Goal: Task Accomplishment & Management: Manage account settings

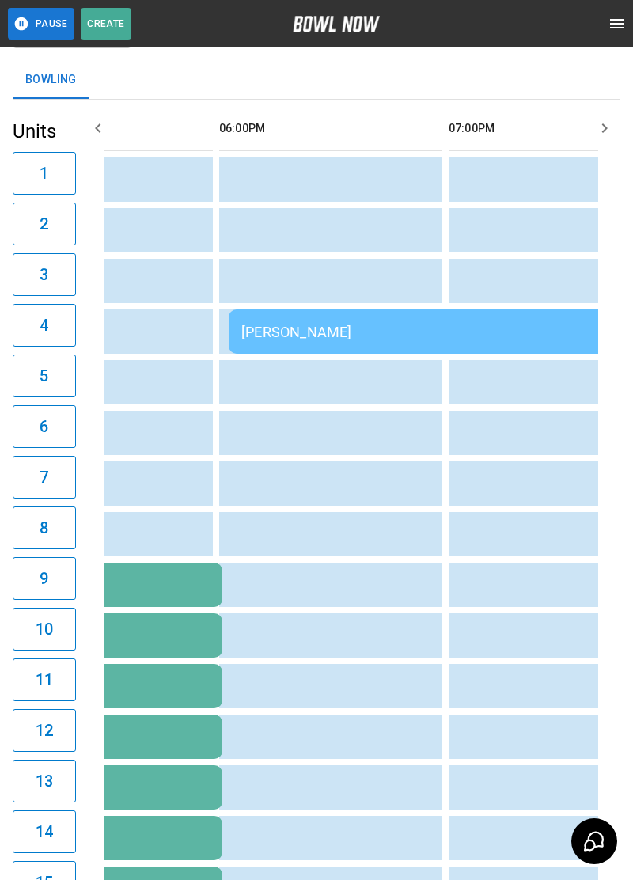
scroll to position [0, 1227]
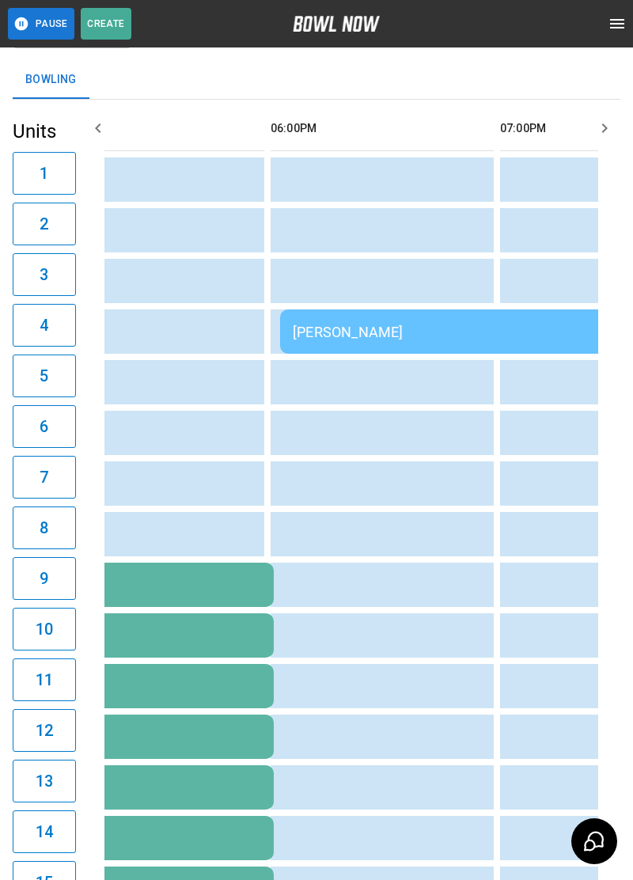
click at [520, 319] on td "[PERSON_NAME]" at bounding box center [508, 332] width 456 height 44
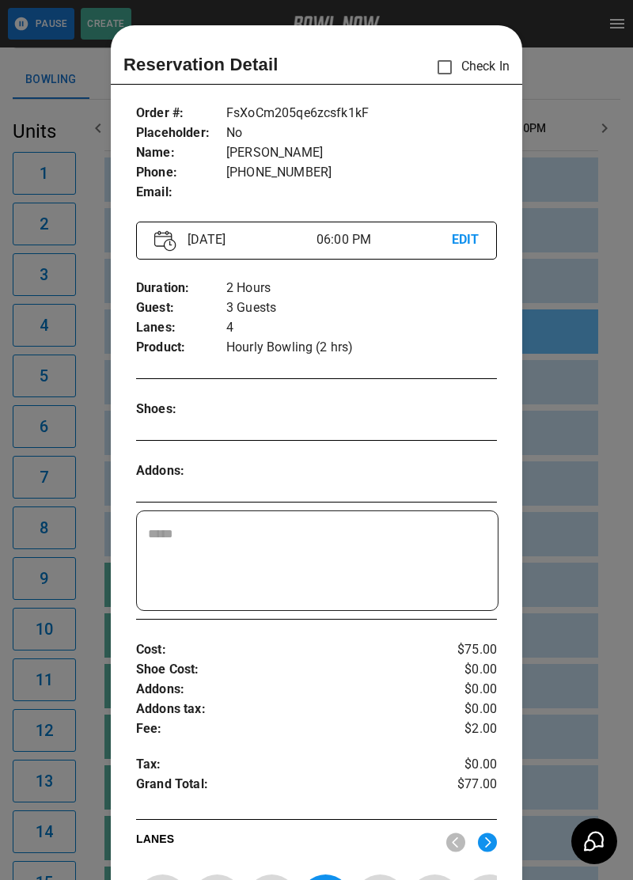
scroll to position [25, 0]
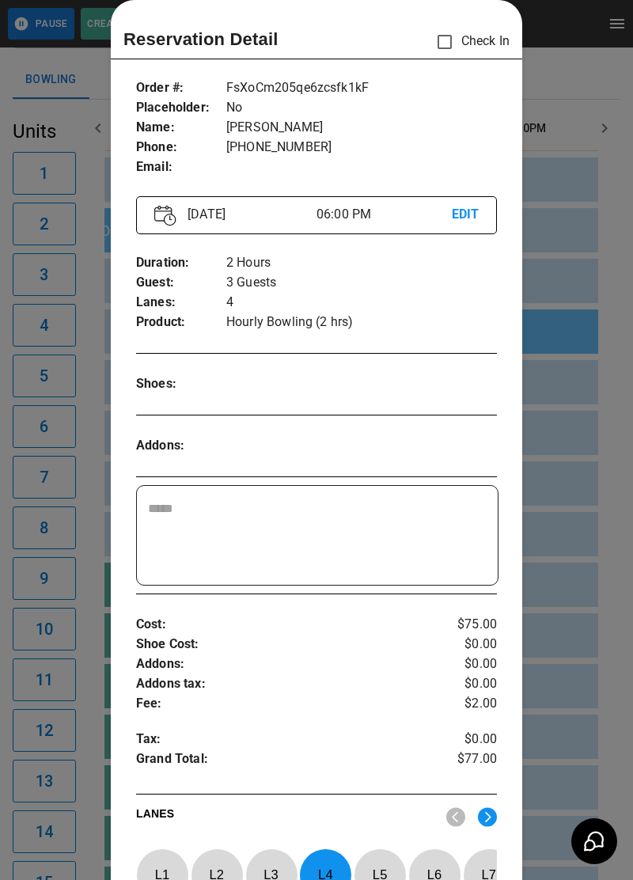
click at [471, 222] on p "EDIT" at bounding box center [465, 215] width 27 height 20
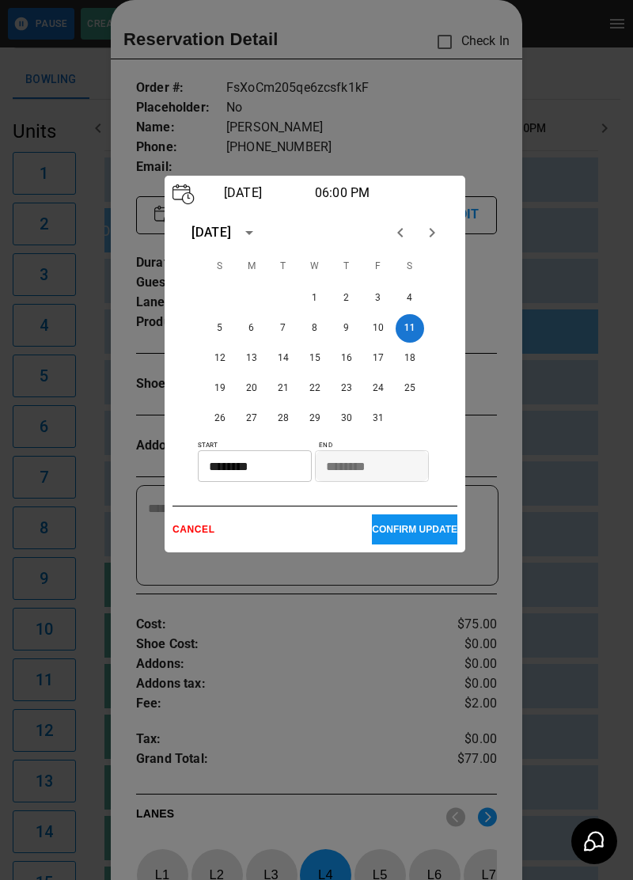
click at [462, 226] on div "[DATE] 06:00 PM [DATE] S M T W T F S 1 2 3 4 5 6 7 8 9 10 11 12 13 14 15 16 17 …" at bounding box center [315, 364] width 301 height 377
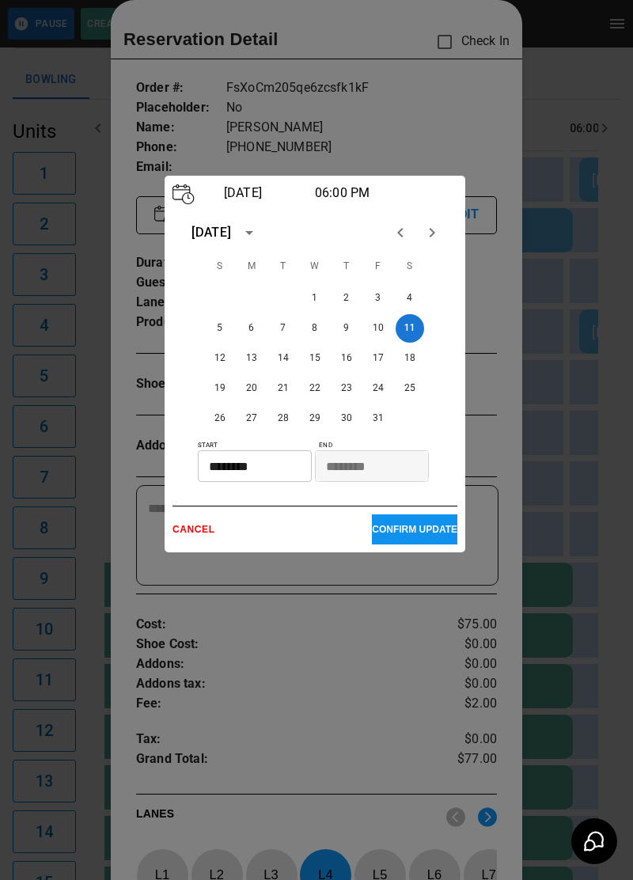
click at [260, 482] on input "********" at bounding box center [249, 466] width 103 height 32
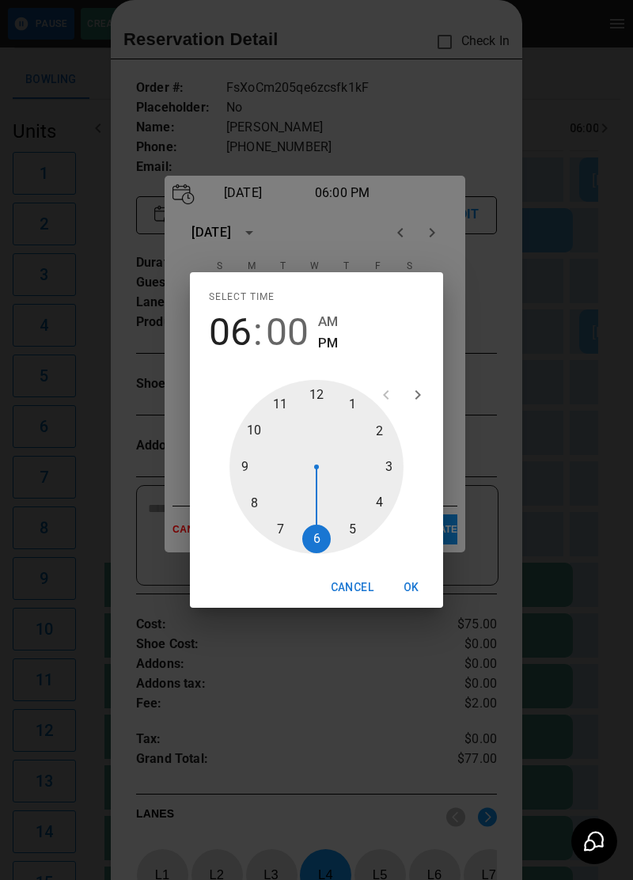
click at [291, 535] on div at bounding box center [317, 467] width 174 height 174
type input "********"
click at [416, 585] on button "OK" at bounding box center [411, 587] width 51 height 29
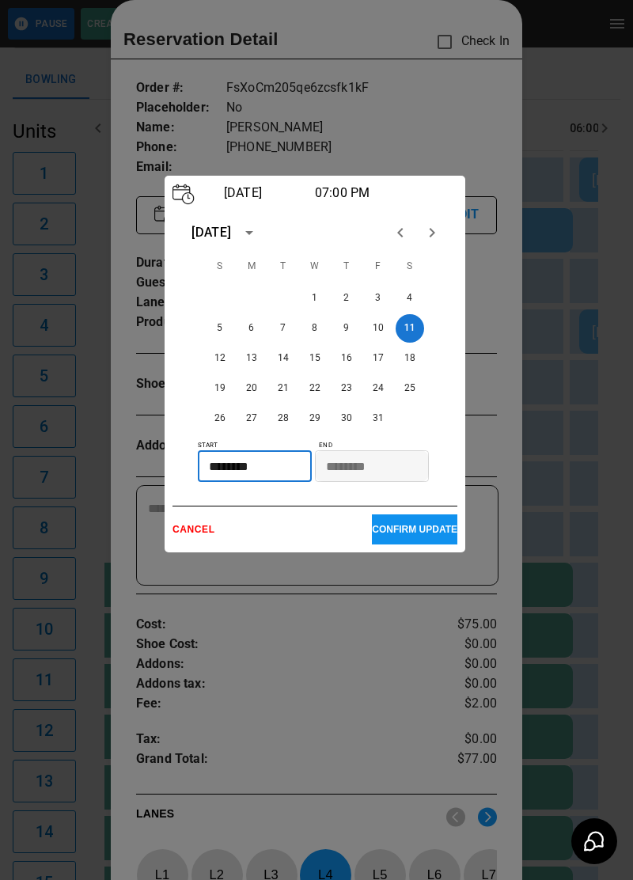
click at [431, 535] on p "CONFIRM UPDATE" at bounding box center [415, 529] width 86 height 11
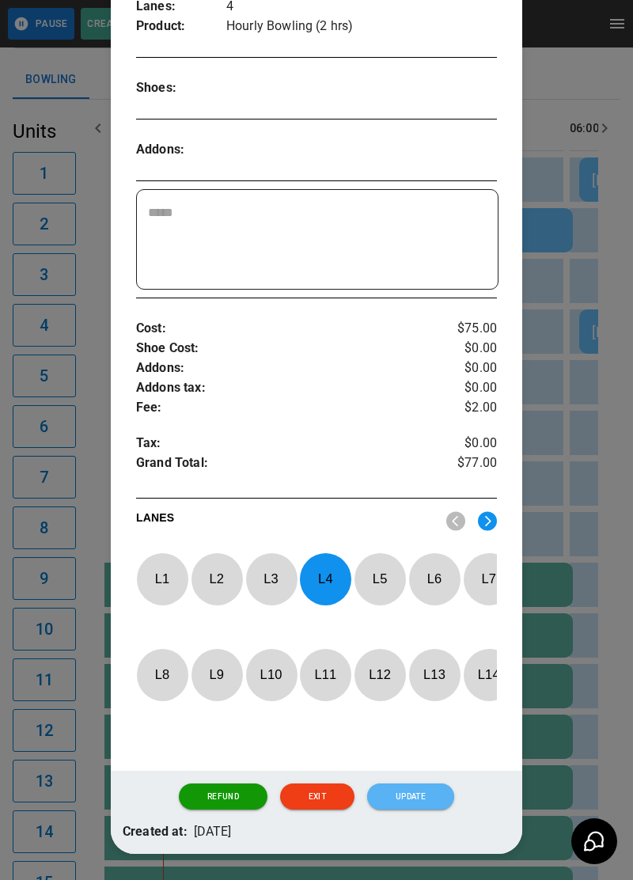
click at [427, 811] on button "Update" at bounding box center [410, 797] width 87 height 27
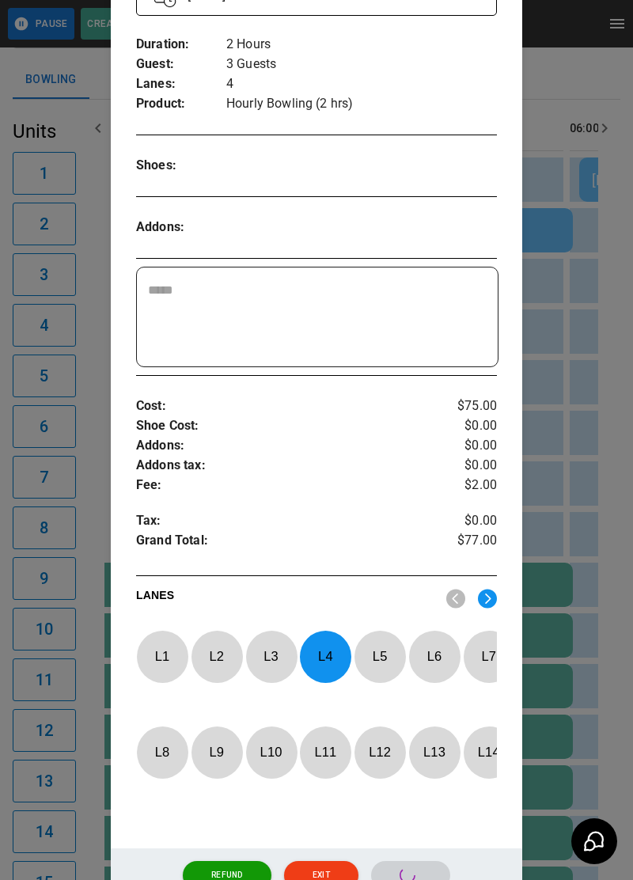
click at [570, 586] on td "Elm City Club RAC 16 lanes" at bounding box center [229, 585] width 687 height 44
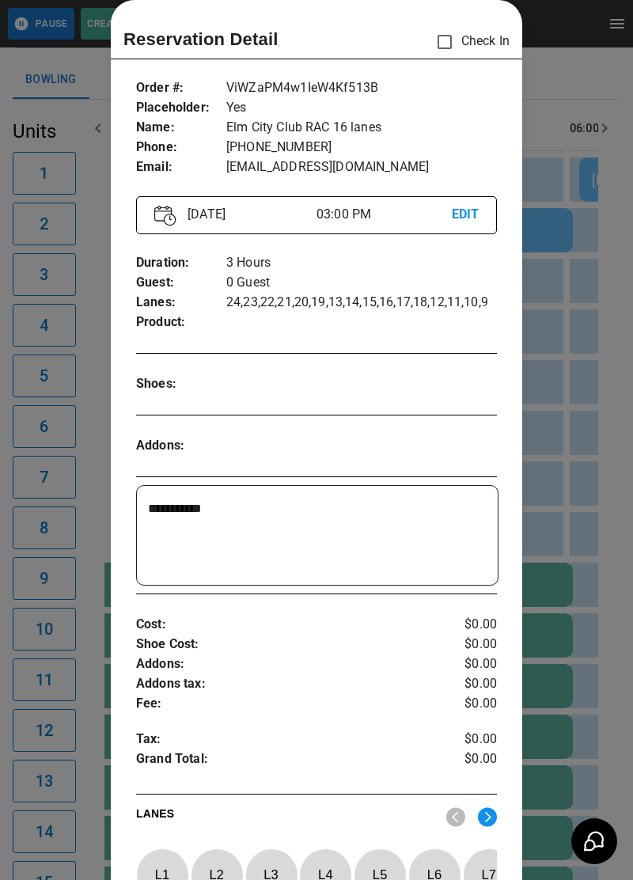
click at [573, 591] on div at bounding box center [316, 440] width 633 height 880
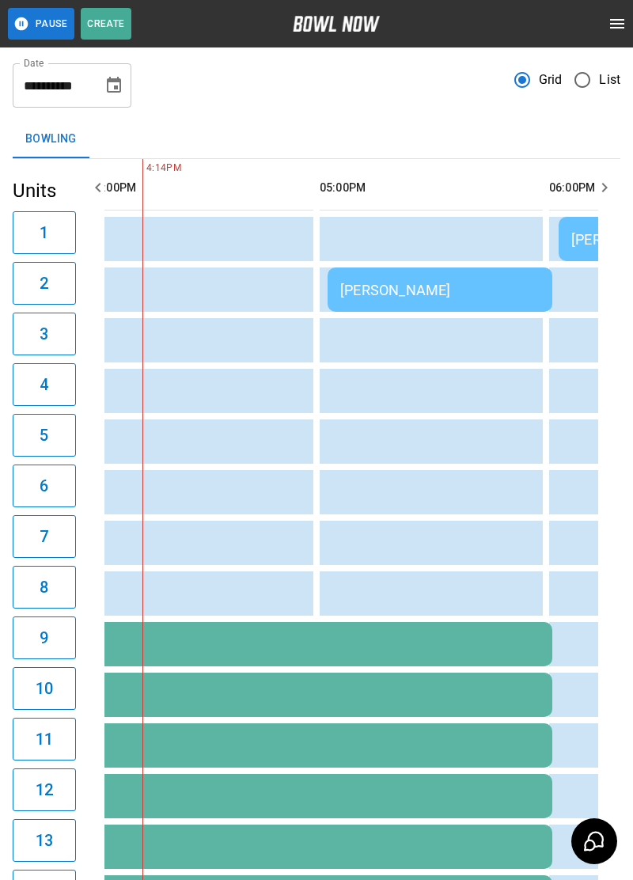
scroll to position [0, 943]
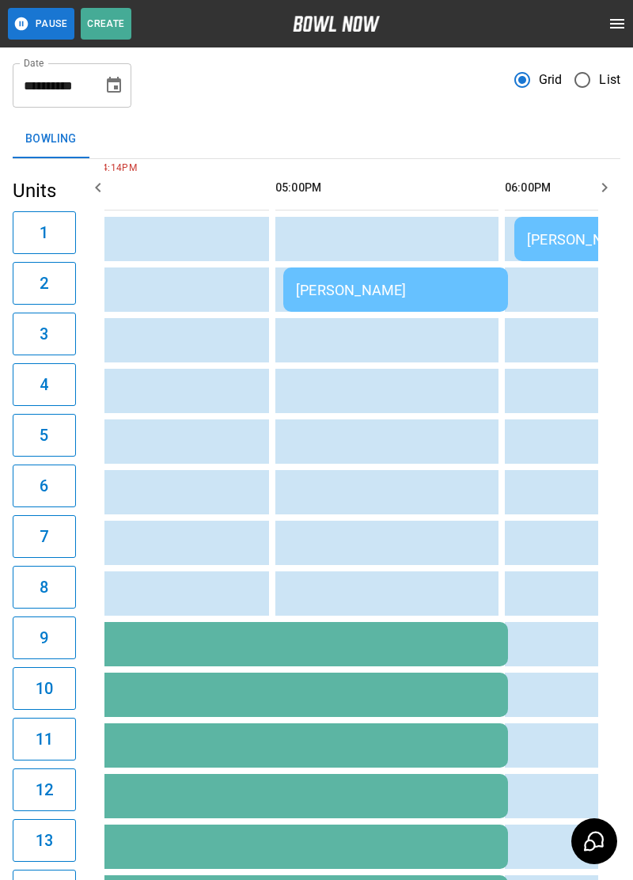
click at [346, 310] on td "[PERSON_NAME]" at bounding box center [395, 290] width 225 height 44
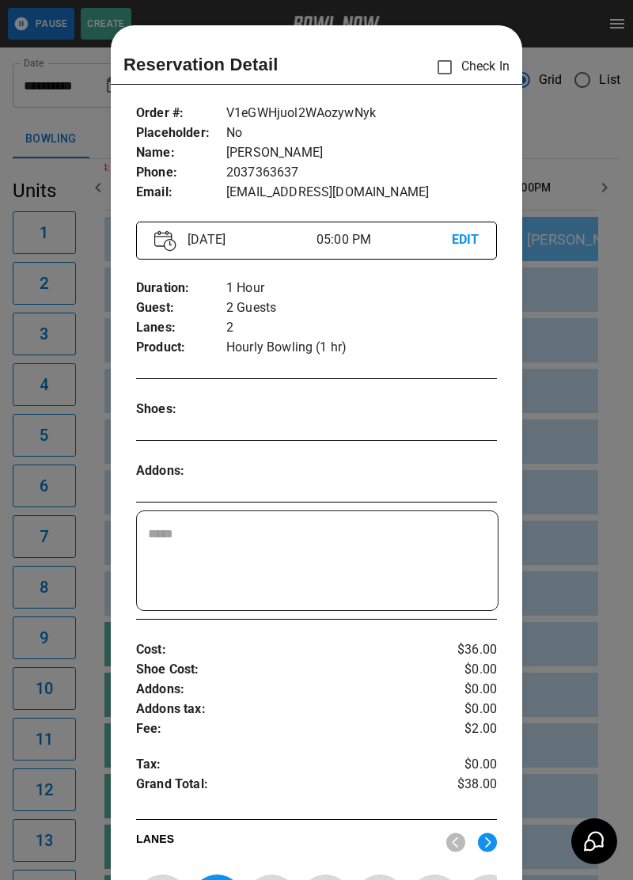
click at [384, 318] on p "2" at bounding box center [361, 328] width 271 height 20
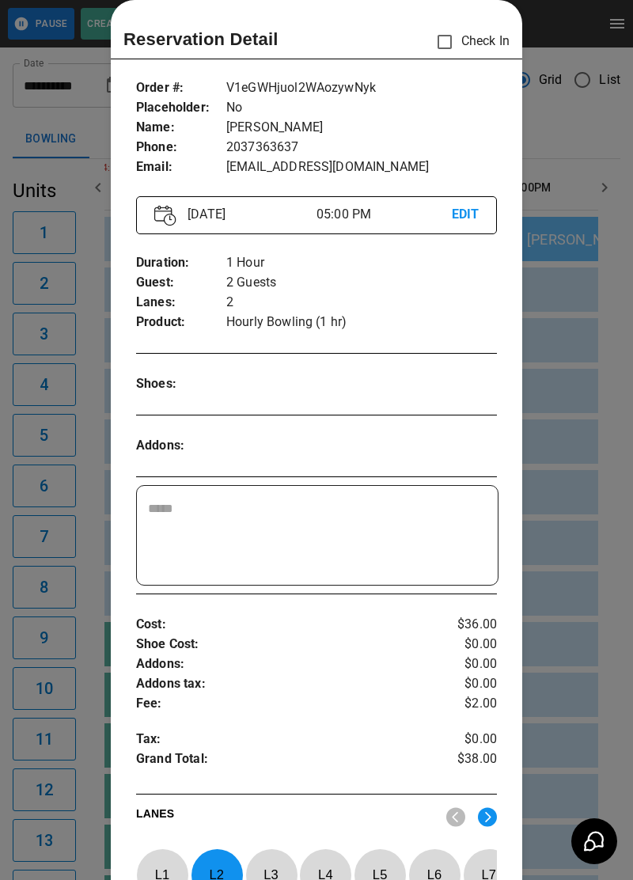
click at [474, 48] on p "Check In" at bounding box center [469, 41] width 82 height 33
click at [453, 53] on div "Reservation Detail Check In" at bounding box center [317, 41] width 386 height 33
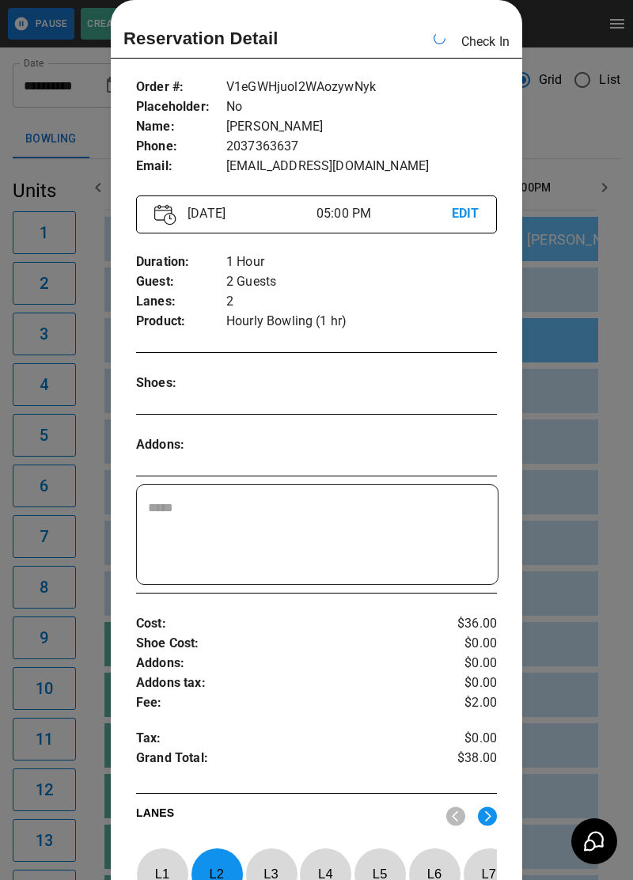
click at [451, 43] on div "Reservation Detail Check In" at bounding box center [317, 41] width 386 height 32
click at [443, 52] on div "Reservation Detail Check In" at bounding box center [317, 41] width 386 height 32
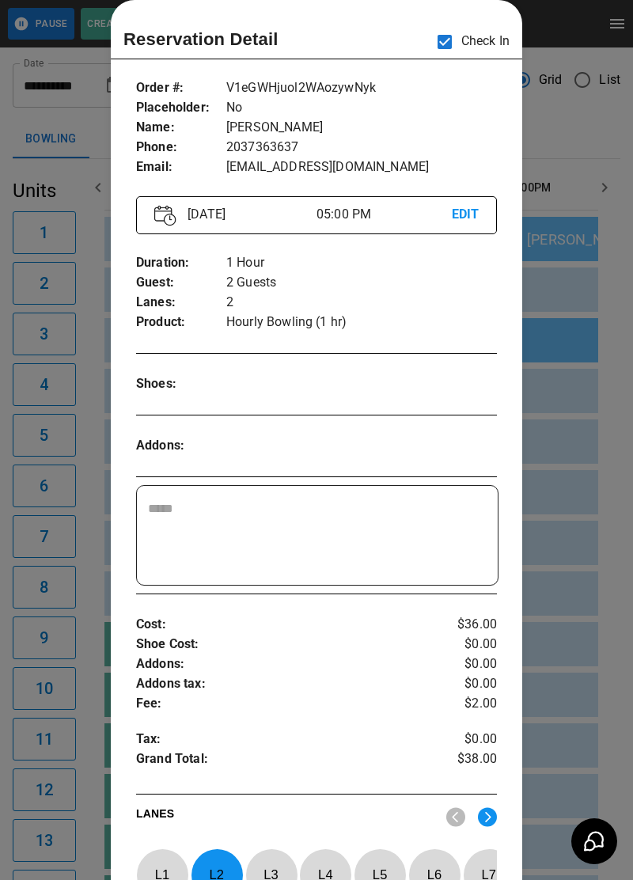
click at [570, 563] on div at bounding box center [316, 440] width 633 height 880
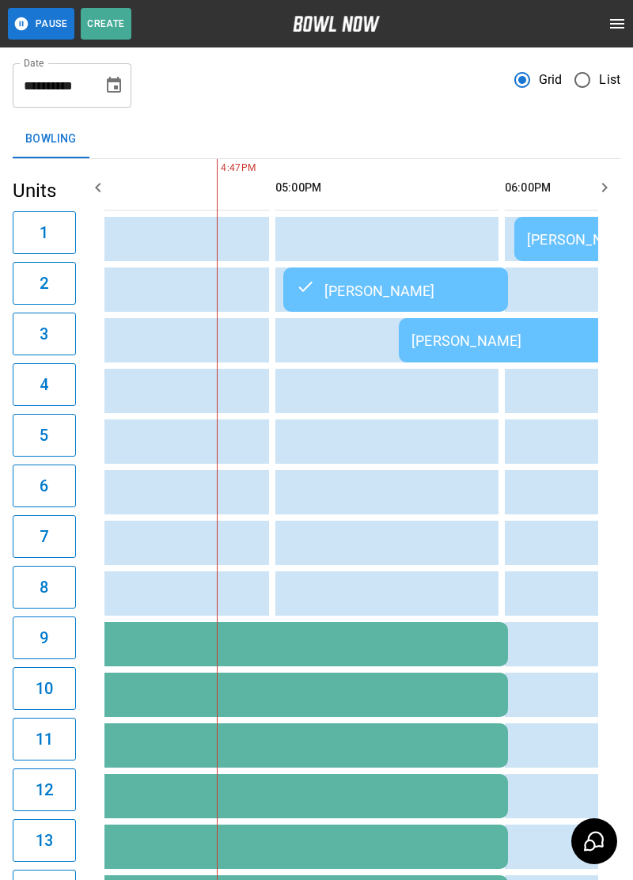
click at [587, 422] on td "sticky table" at bounding box center [597, 442] width 51 height 44
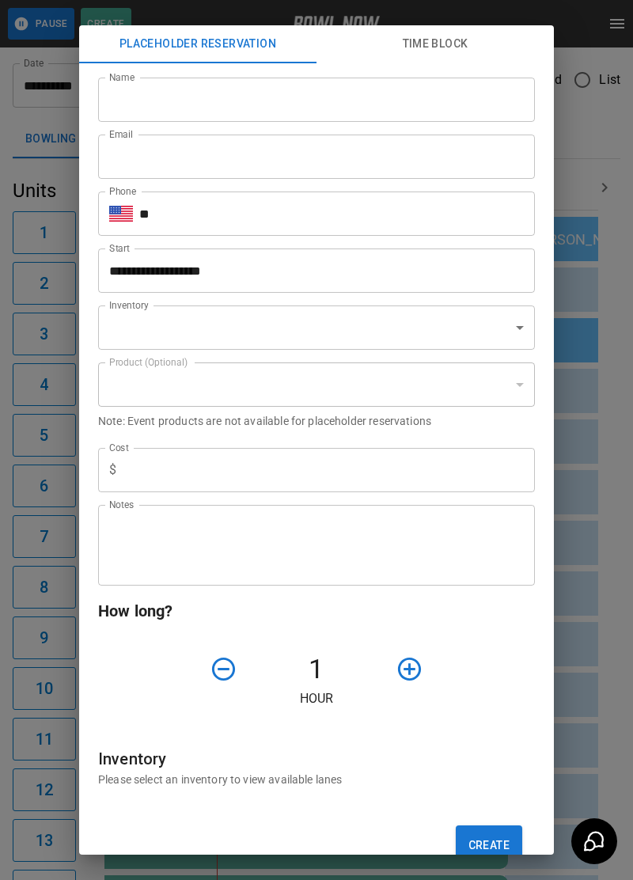
type input "**********"
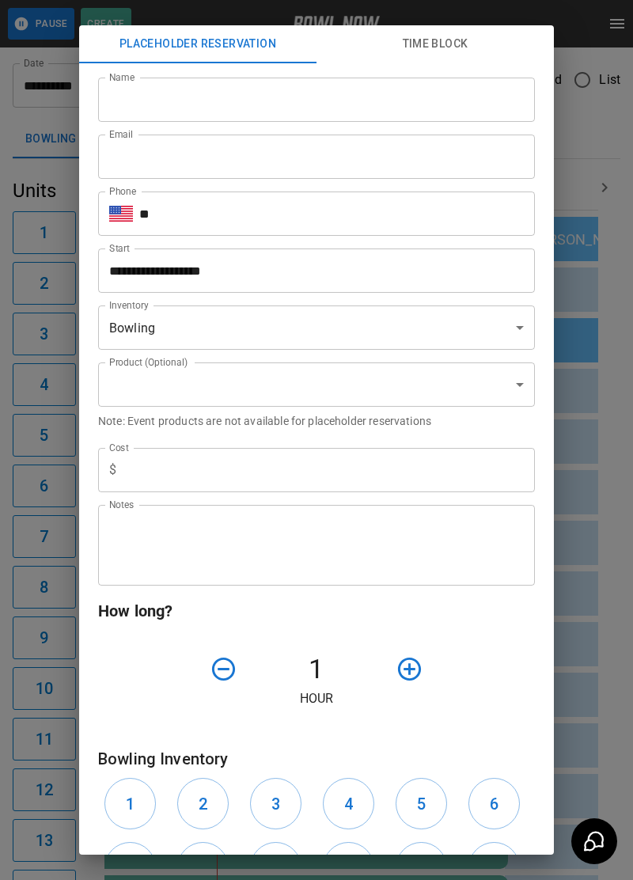
click at [620, 522] on div "**********" at bounding box center [316, 440] width 633 height 880
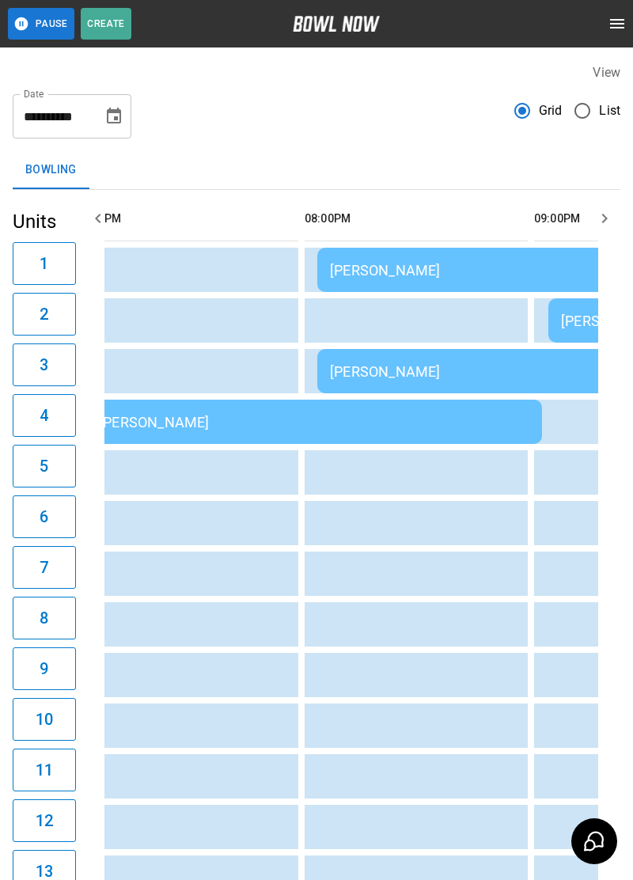
scroll to position [0, 1608]
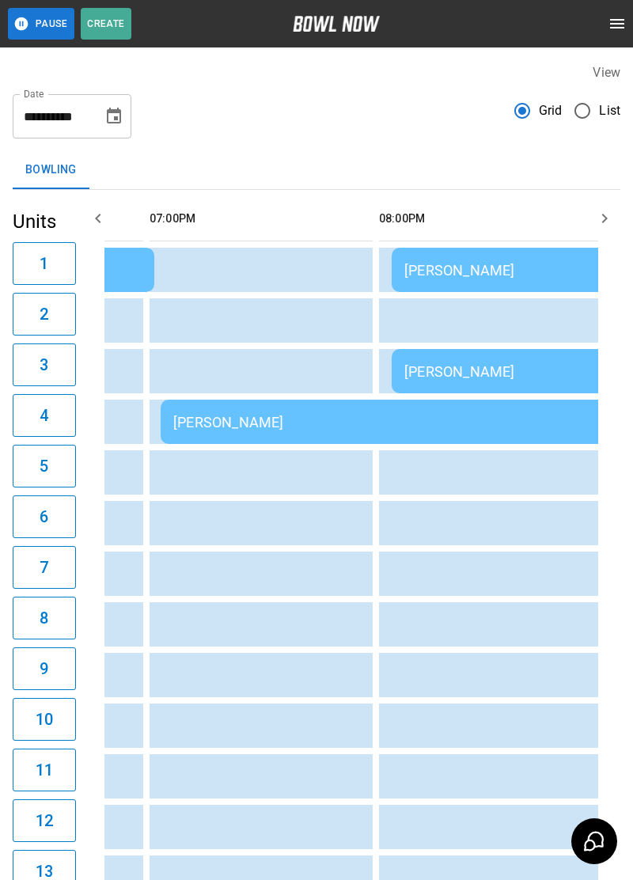
click at [610, 8] on div at bounding box center [524, 24] width 219 height 32
click at [619, 32] on icon "open drawer" at bounding box center [617, 23] width 19 height 19
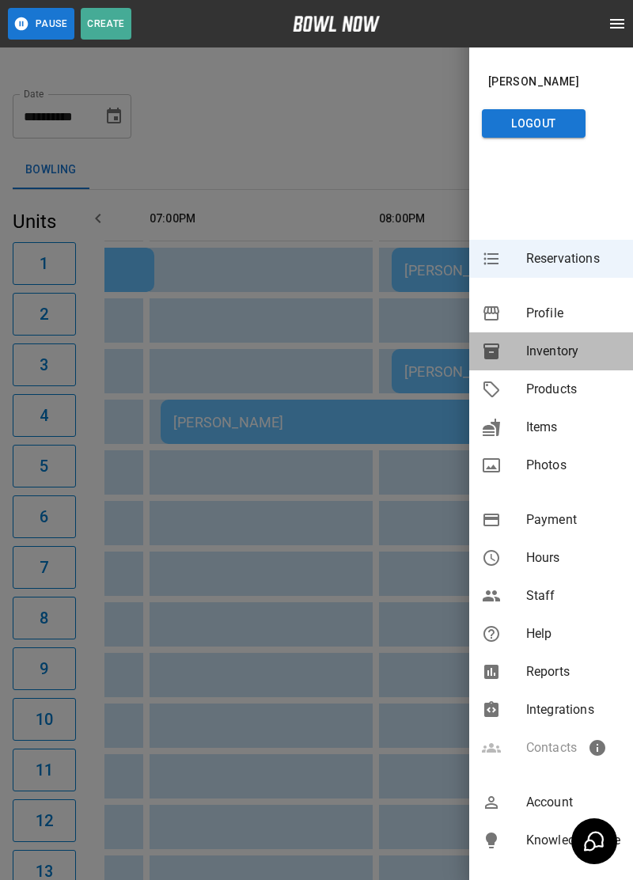
click at [528, 353] on span "Inventory" at bounding box center [573, 351] width 94 height 19
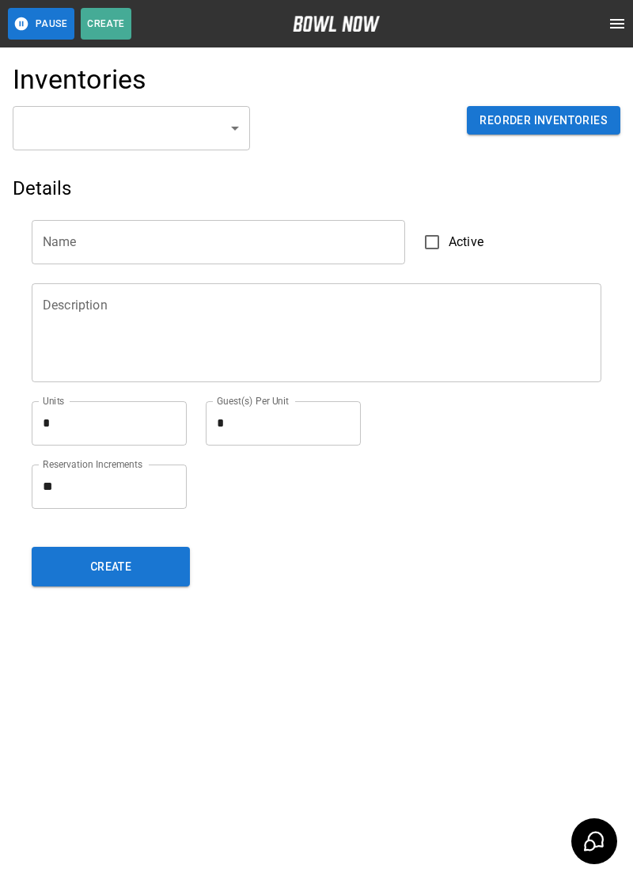
click at [246, 120] on body "Pause Create Schedule Reservations Information Profile Inventory Products Items…" at bounding box center [316, 440] width 633 height 880
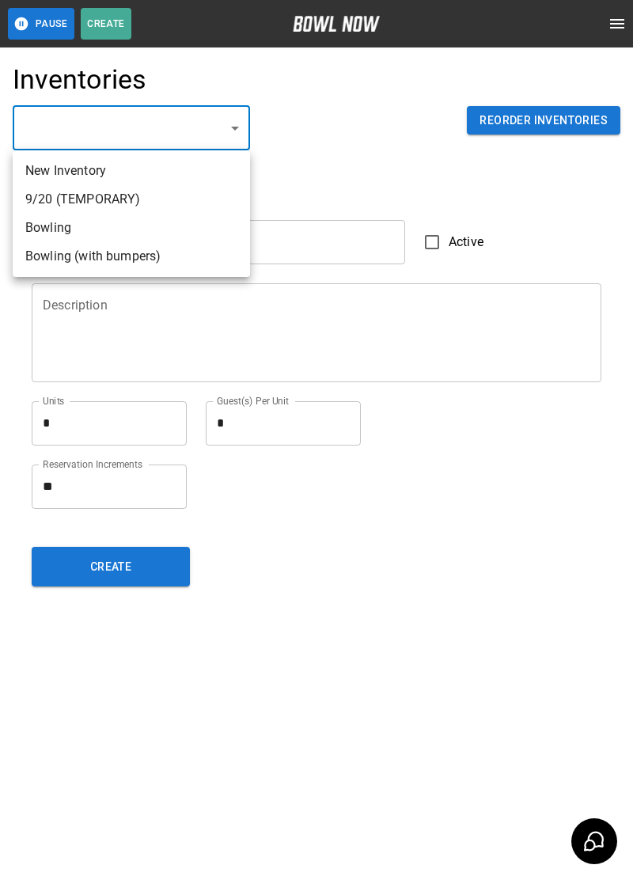
click at [59, 237] on li "Bowling" at bounding box center [132, 228] width 238 height 29
type input "**********"
type input "*******"
type textarea "**"
type textarea "*"
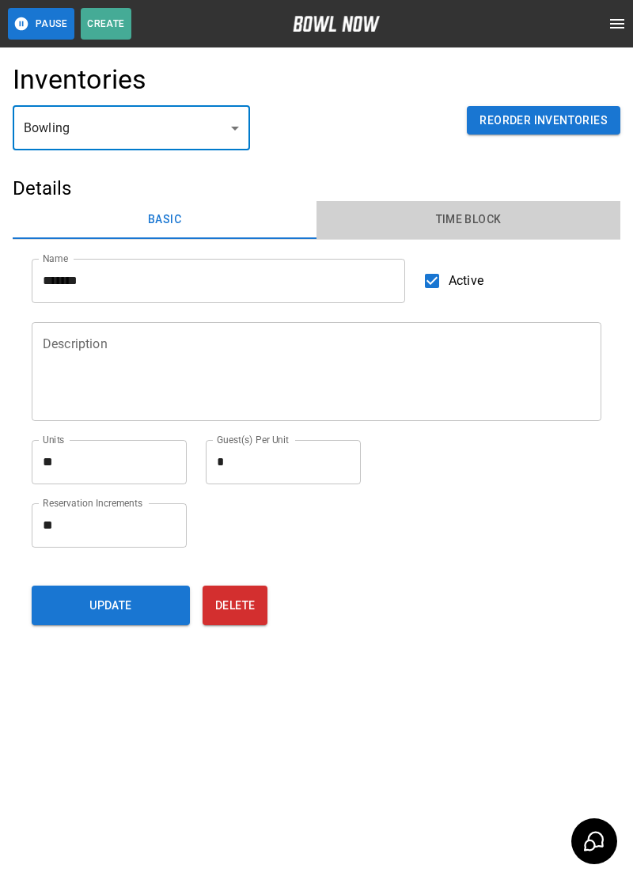
click at [475, 227] on button "Time Block" at bounding box center [469, 220] width 304 height 38
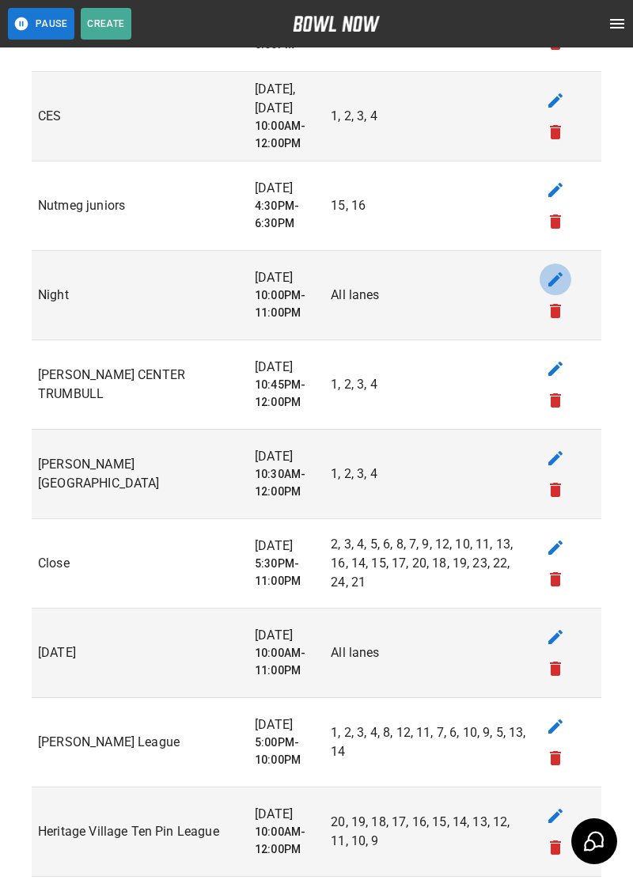
click at [564, 283] on icon "edit" at bounding box center [555, 279] width 19 height 19
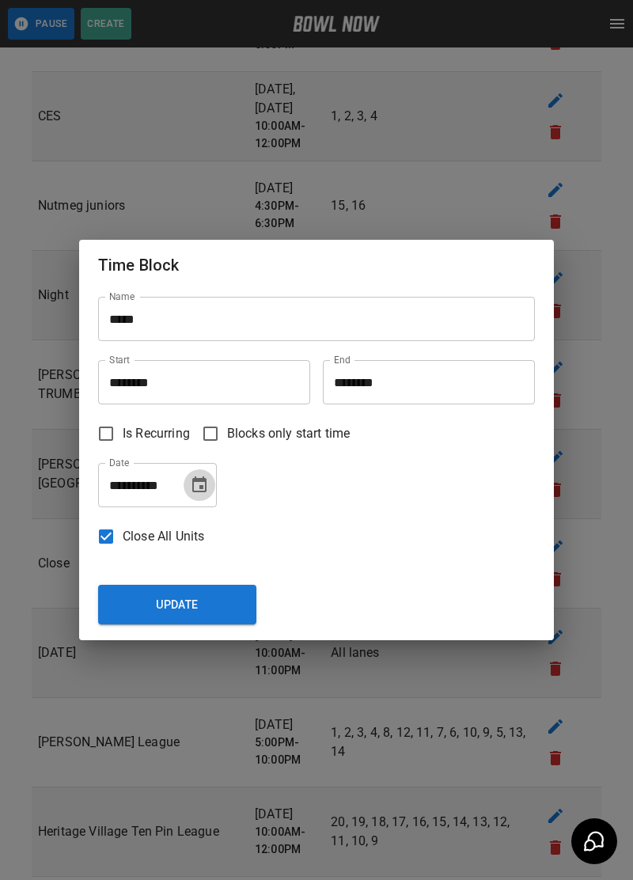
click at [192, 501] on button "Choose date, selected date is Oct 10, 2025" at bounding box center [200, 485] width 32 height 32
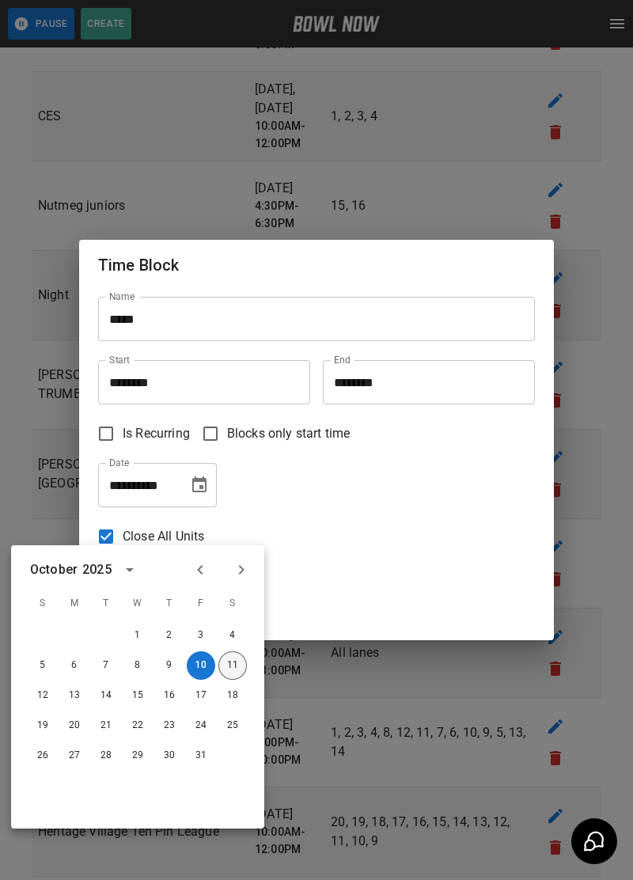
click at [223, 658] on button "11" at bounding box center [233, 666] width 29 height 29
type input "**********"
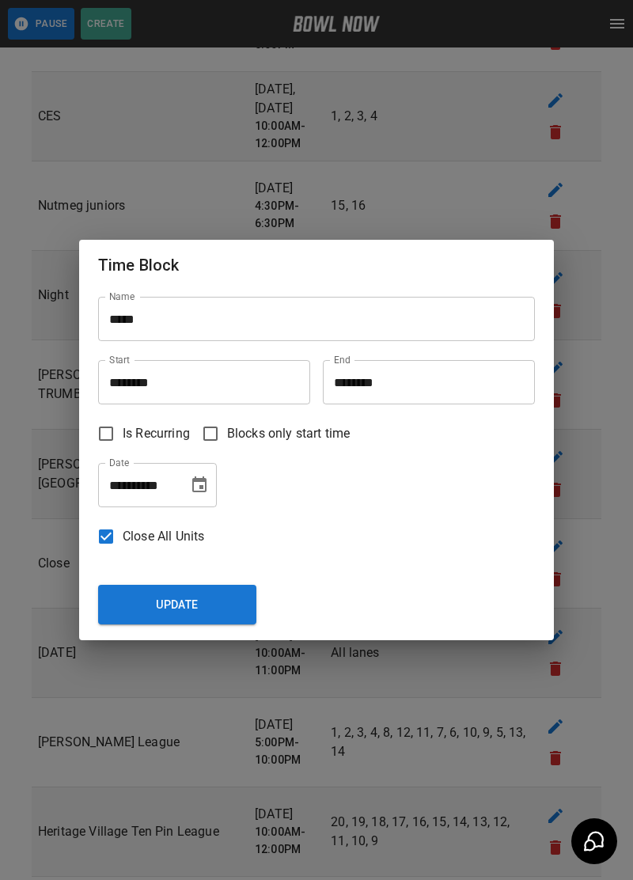
click at [162, 625] on button "Update" at bounding box center [177, 605] width 158 height 40
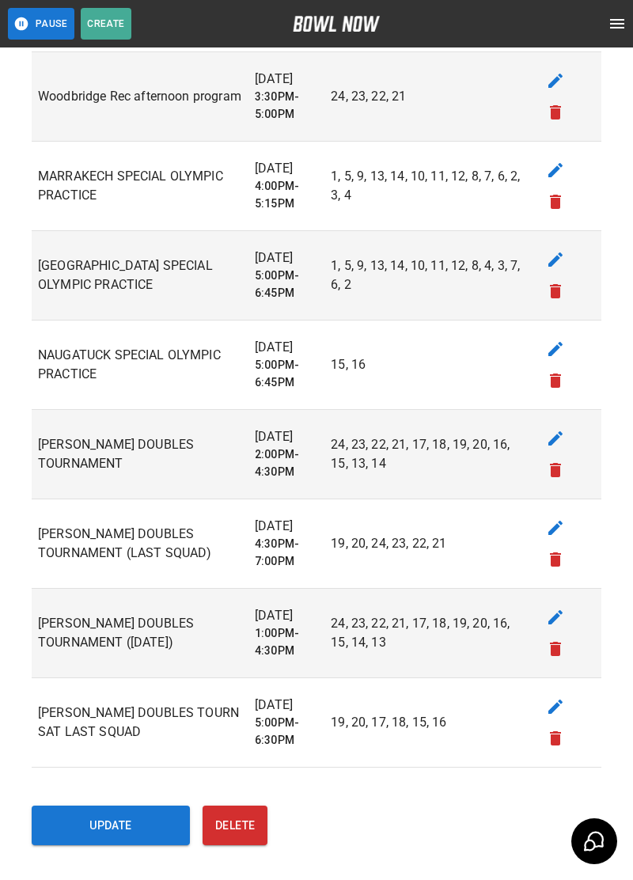
click at [143, 819] on button "Update" at bounding box center [111, 826] width 158 height 40
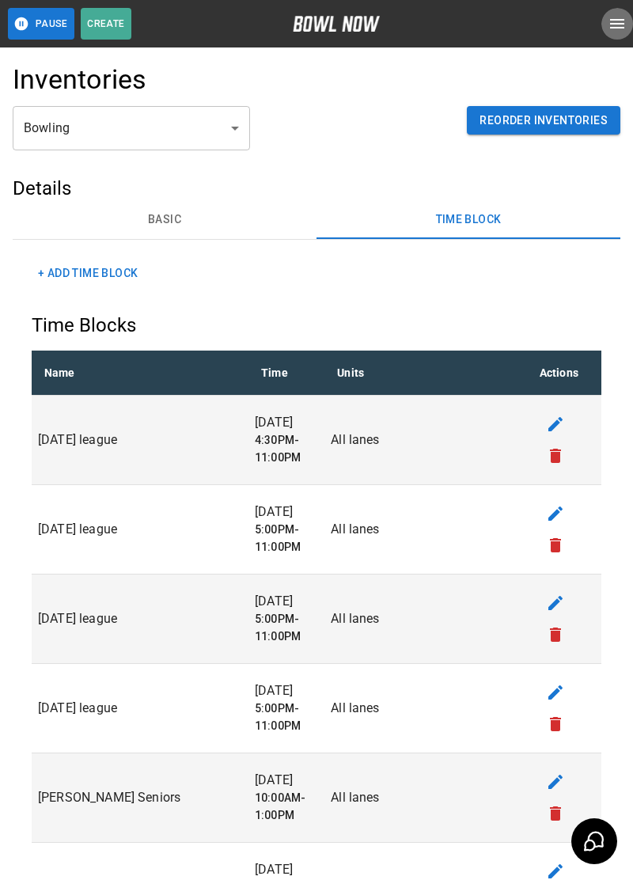
click at [622, 35] on button "open drawer" at bounding box center [618, 24] width 32 height 32
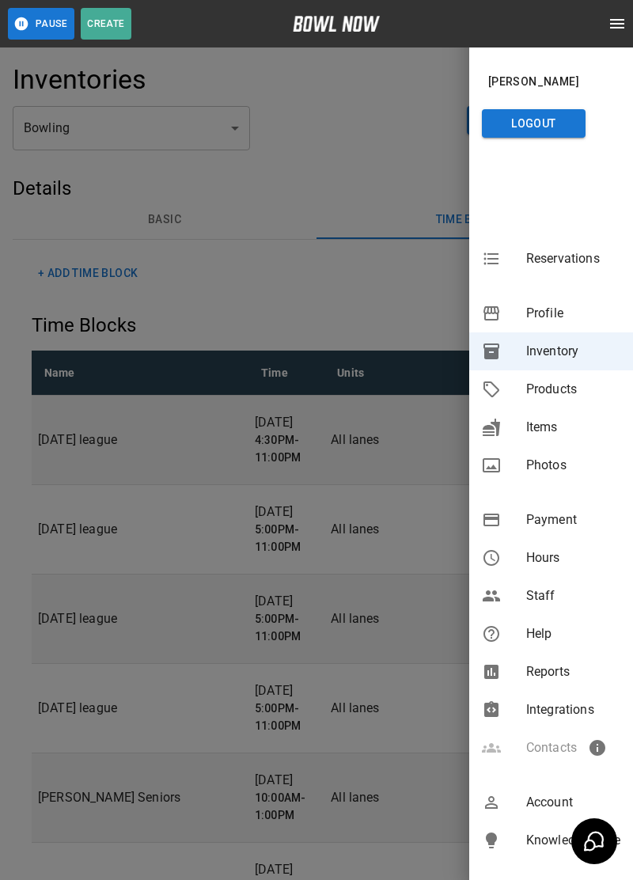
click at [577, 262] on span "Reservations" at bounding box center [573, 258] width 94 height 19
